Goal: Task Accomplishment & Management: Complete application form

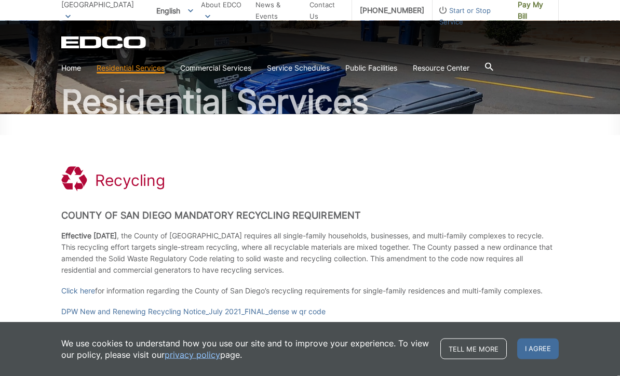
scroll to position [71, 0]
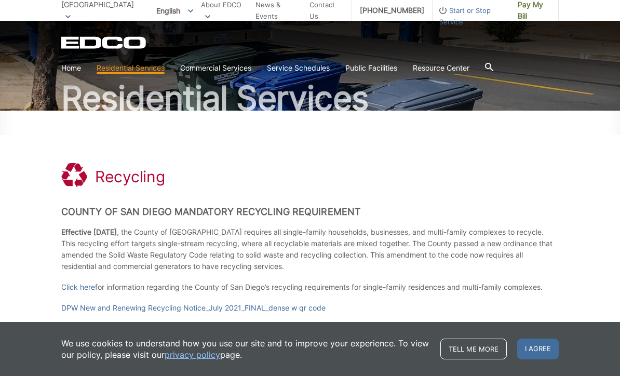
click at [401, 176] on div ".st0{fill-rule:evenodd;clip-rule:evenodd;fill:#fff} Recycling" at bounding box center [309, 176] width 497 height 28
click at [537, 359] on span "I agree" at bounding box center [538, 348] width 42 height 21
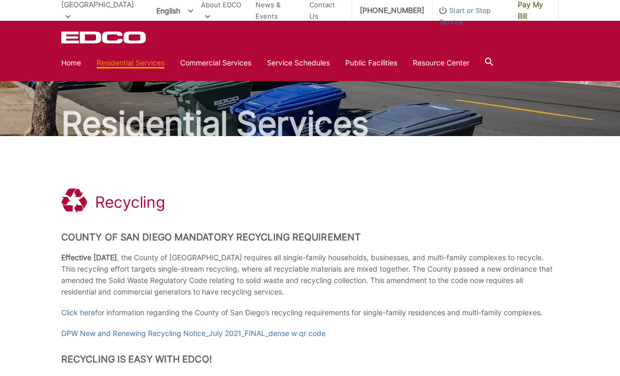
scroll to position [0, 0]
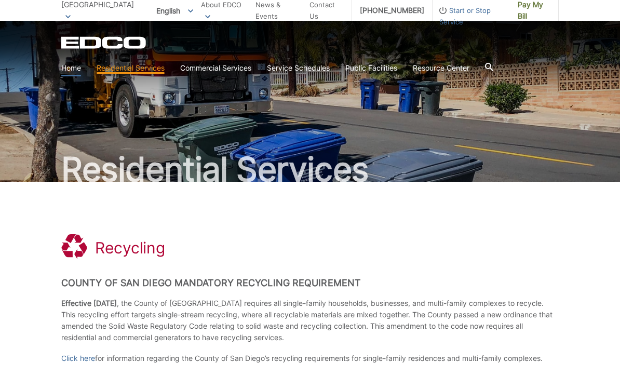
click at [74, 69] on link "Home" at bounding box center [71, 67] width 20 height 11
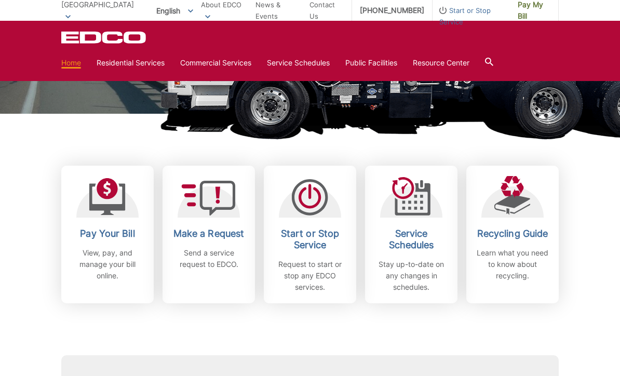
scroll to position [218, 0]
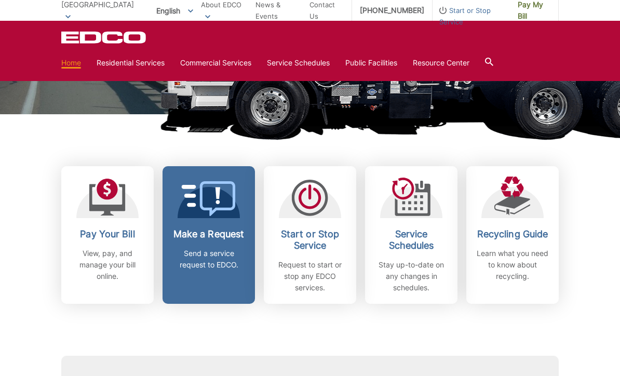
click at [231, 212] on icon at bounding box center [209, 198] width 54 height 35
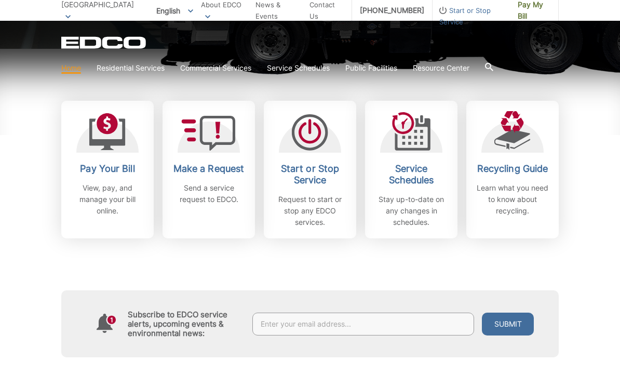
scroll to position [289, 0]
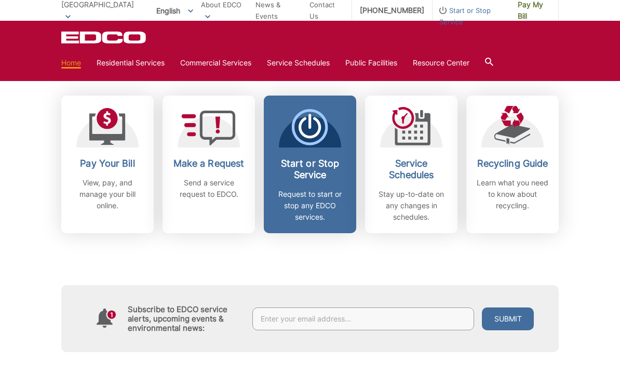
click at [321, 209] on p "Request to start or stop any EDCO services." at bounding box center [309, 205] width 77 height 34
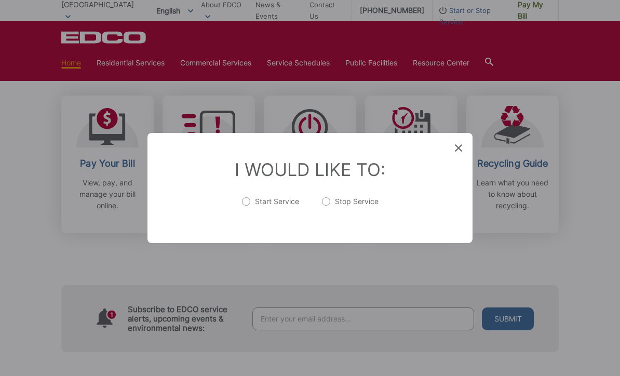
click at [324, 214] on label "Stop Service" at bounding box center [350, 206] width 57 height 21
radio input "true"
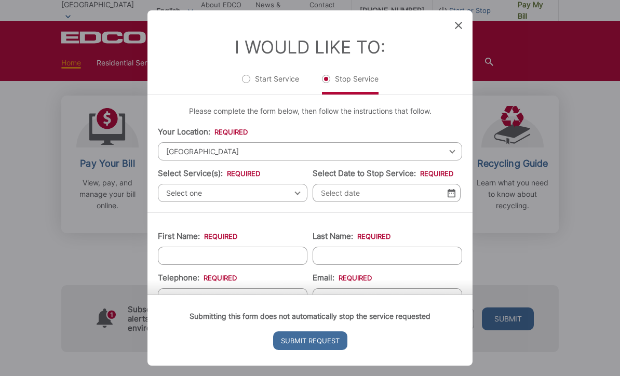
click at [289, 202] on span "Select one" at bounding box center [232, 193] width 149 height 18
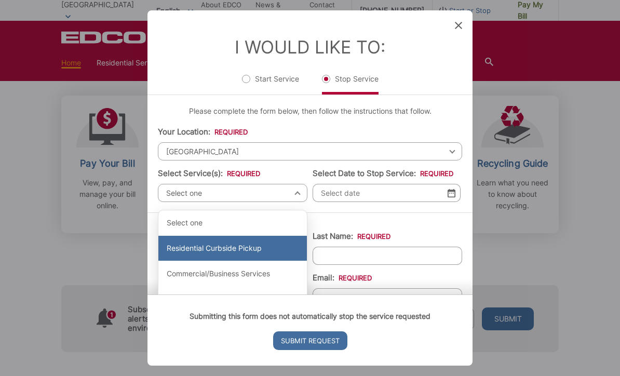
click at [252, 251] on div "Residential Curbside Pickup" at bounding box center [232, 248] width 148 height 25
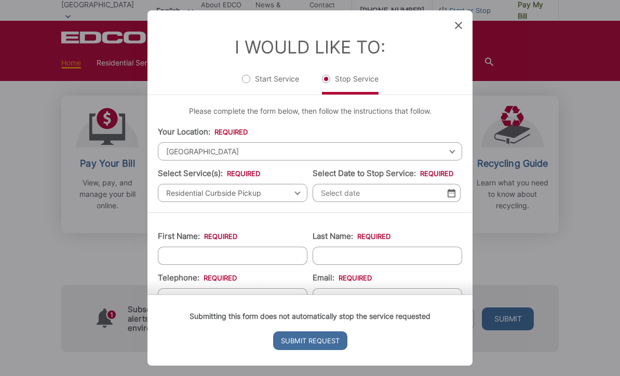
click at [454, 197] on img at bounding box center [451, 192] width 8 height 9
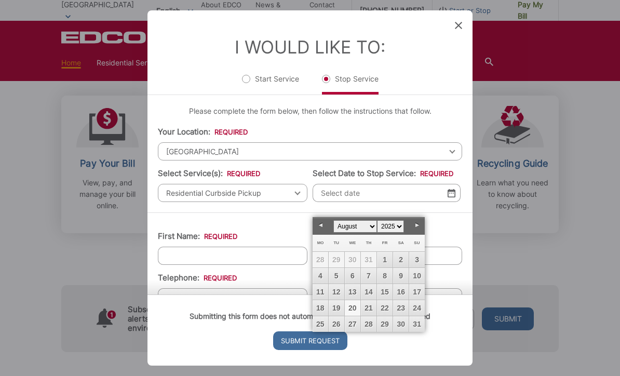
click at [372, 227] on select "January February March April May June July August September October November De…" at bounding box center [355, 226] width 44 height 12
click at [340, 277] on link "9" at bounding box center [336, 276] width 16 height 16
type input "09/09/2025"
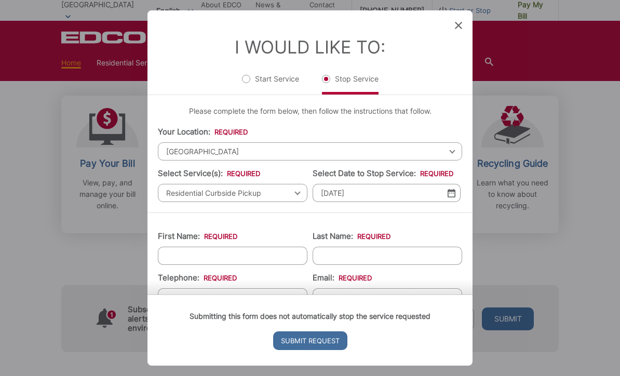
click at [275, 265] on input "First Name: *" at bounding box center [232, 255] width 149 height 18
type input "CASEY"
type input "PARKER"
type input "(___) ___-____"
type input "(760) 457-8819"
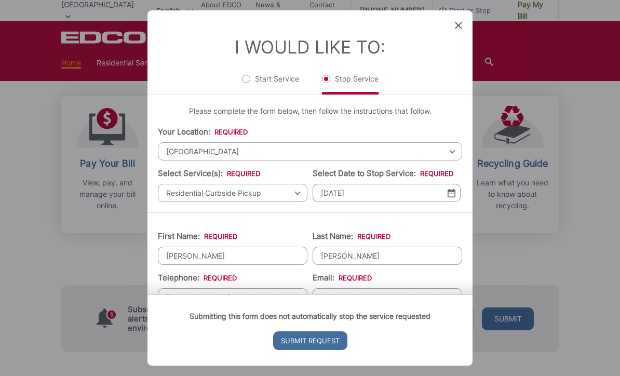
type input "casey.parker77@gmail.com"
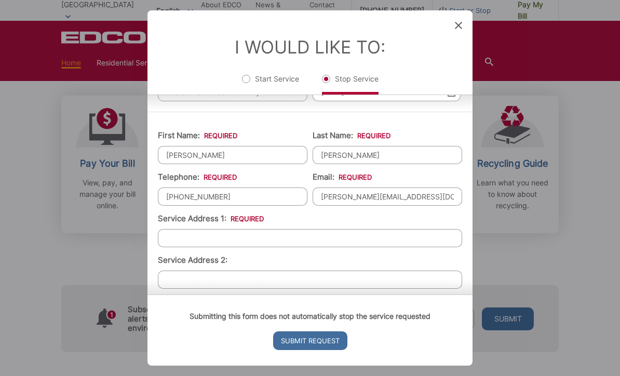
scroll to position [102, 0]
type input "28012 Harvest CT"
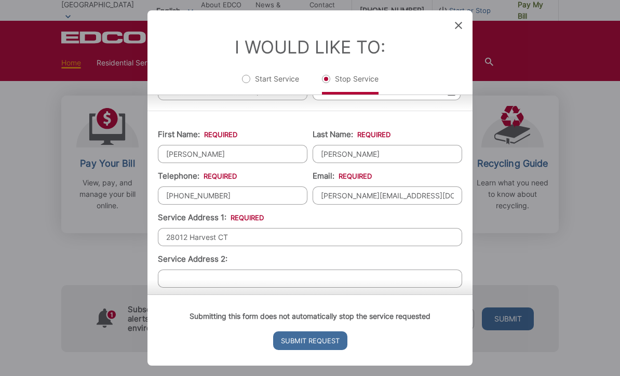
type input "[GEOGRAPHIC_DATA]"
type input "92082"
type input "28012 Harvest CT"
type input "[GEOGRAPHIC_DATA]"
type input "92082"
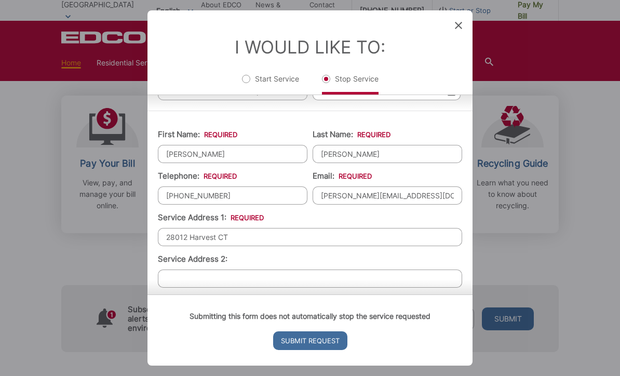
type input "CA"
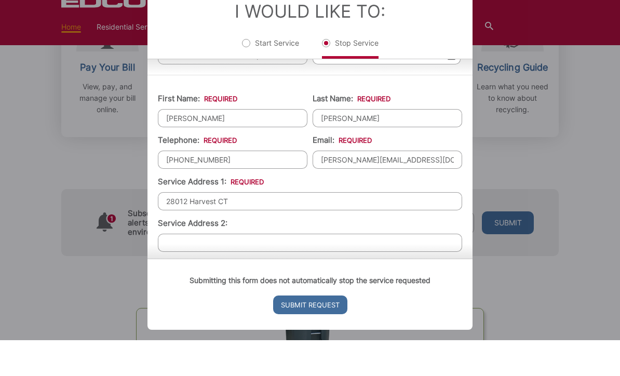
scroll to position [353, 0]
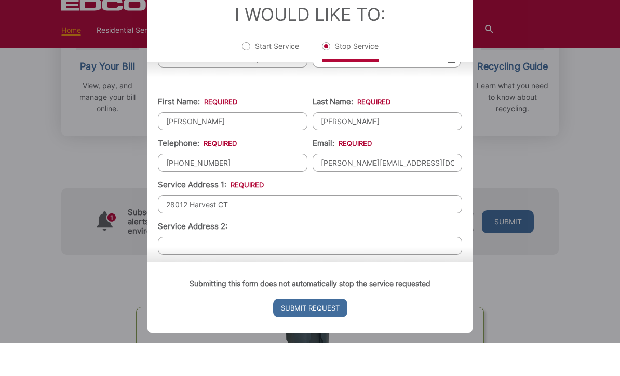
click at [210, 294] on div "Submitting this form does not automatically stop the service requested Submit R…" at bounding box center [309, 329] width 325 height 71
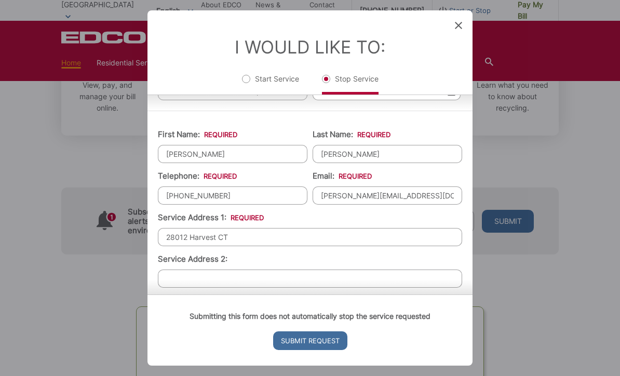
click at [303, 246] on input "28012 Harvest CT" at bounding box center [310, 237] width 304 height 18
type input "28012 Harvest CT VALLEY CENTER 920"
type input "casey.parker77@gmail.com"
click at [359, 246] on input "28012 Harvest CT VALLEY CENTER 920" at bounding box center [310, 237] width 304 height 18
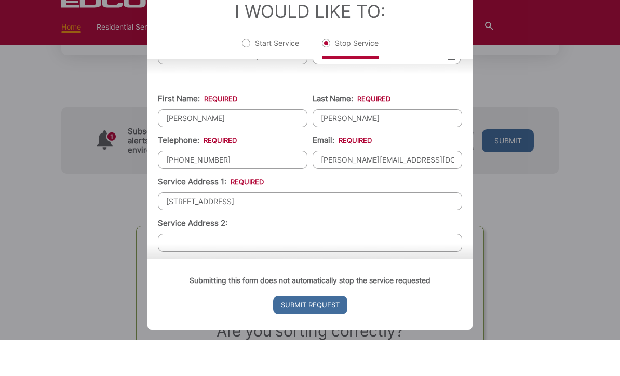
scroll to position [432, 0]
type input "28012 Harvest CT VALLEY CENTER 92082"
click at [319, 339] on input "Submit Request" at bounding box center [310, 340] width 74 height 19
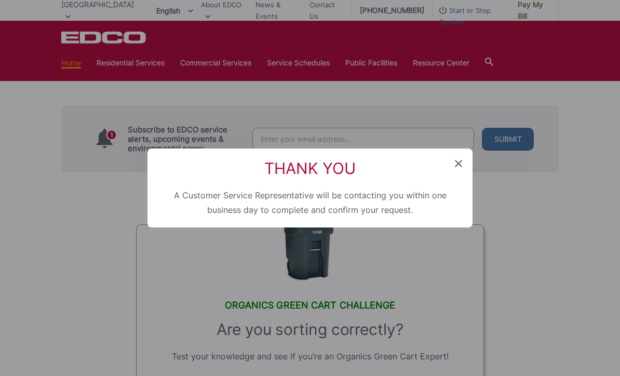
scroll to position [581, 0]
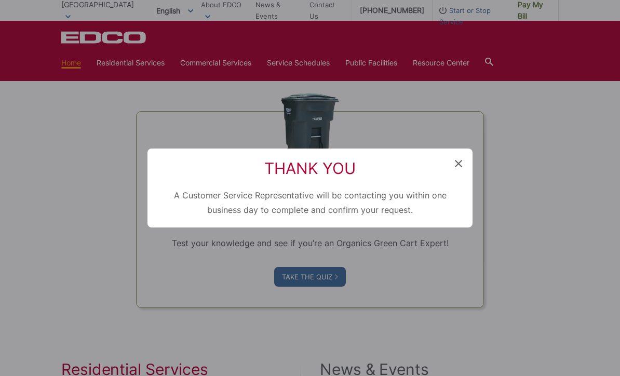
click at [457, 177] on h2 "Thank You" at bounding box center [310, 168] width 304 height 19
click at [460, 169] on span at bounding box center [458, 164] width 7 height 10
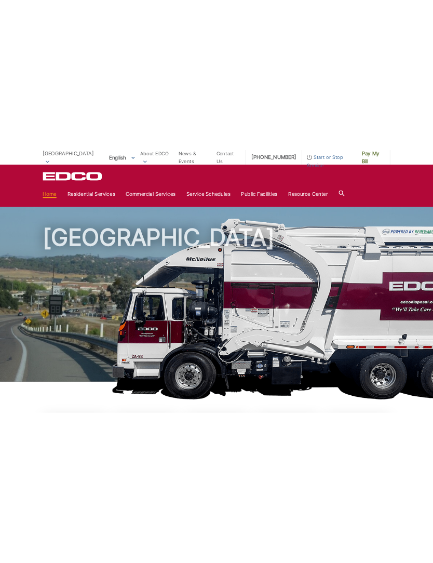
scroll to position [0, 0]
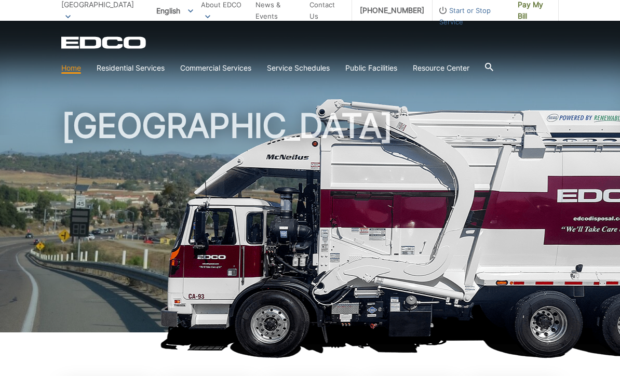
click at [476, 15] on span "Start or Stop Service" at bounding box center [470, 16] width 77 height 23
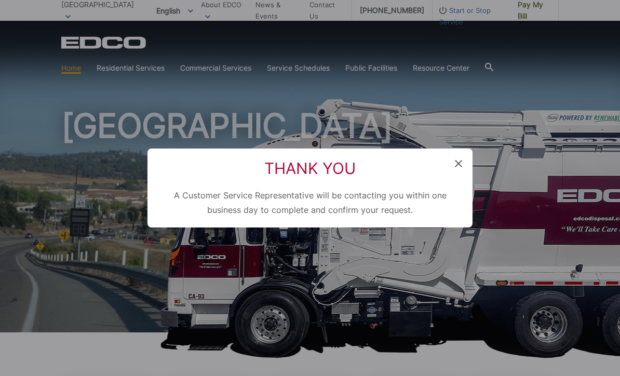
click at [460, 156] on div "Thank You A Customer Service Representative will be contacting you within one b…" at bounding box center [309, 187] width 325 height 79
click at [455, 165] on icon at bounding box center [458, 163] width 7 height 7
